Goal: Navigation & Orientation: Find specific page/section

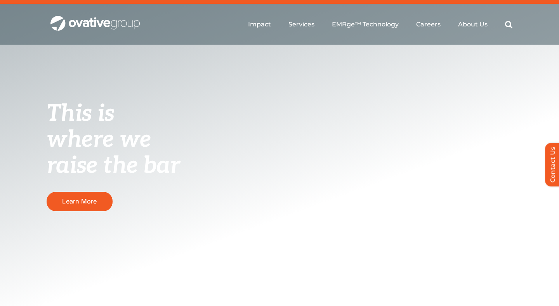
scroll to position [17, 0]
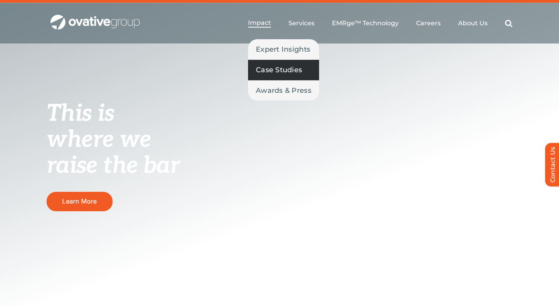
click at [268, 76] on link "Case Studies" at bounding box center [283, 70] width 71 height 20
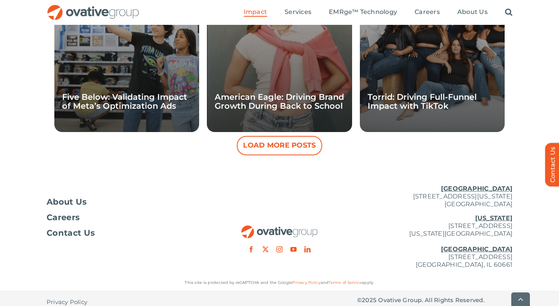
scroll to position [809, 0]
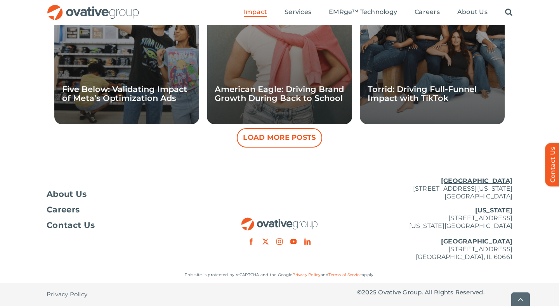
click at [280, 140] on button "Load More Posts" at bounding box center [279, 137] width 85 height 19
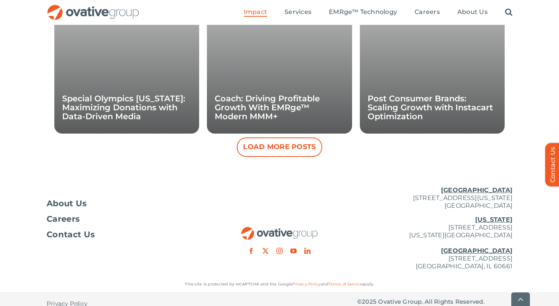
scroll to position [1153, 0]
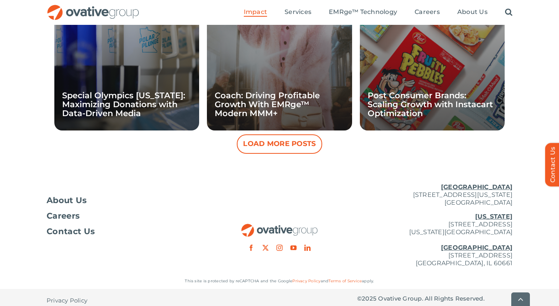
click at [240, 142] on button "Load More Posts" at bounding box center [279, 143] width 85 height 19
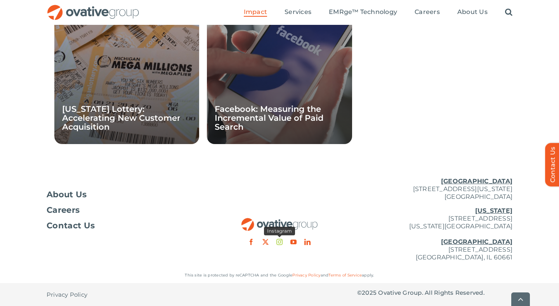
scroll to position [1316, 0]
click at [278, 241] on link "instagram" at bounding box center [279, 241] width 6 height 6
click at [50, 208] on span "Careers" at bounding box center [63, 210] width 33 height 8
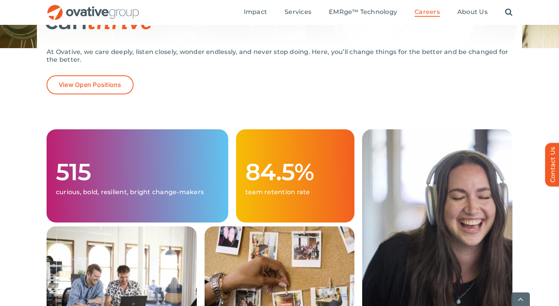
scroll to position [181, 0]
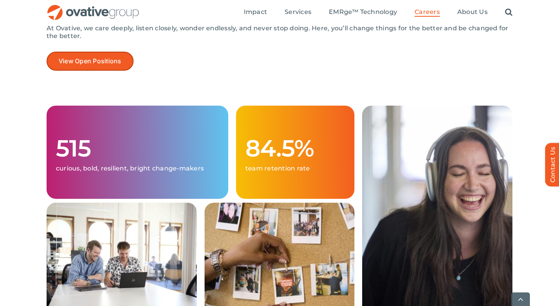
click at [107, 61] on span "View Open Positions" at bounding box center [90, 60] width 63 height 7
